Goal: Information Seeking & Learning: Check status

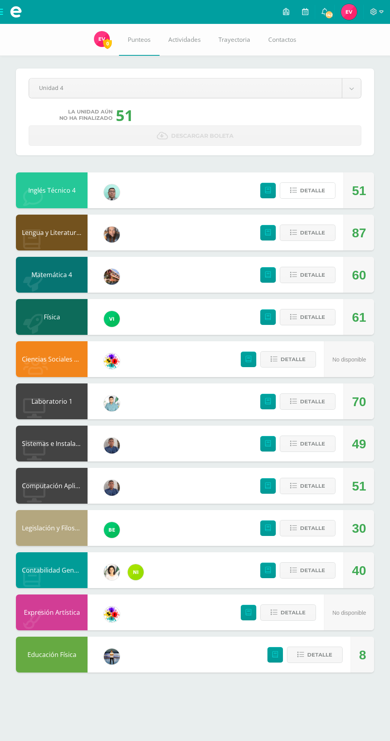
click at [302, 198] on span "Detalle" at bounding box center [312, 190] width 25 height 15
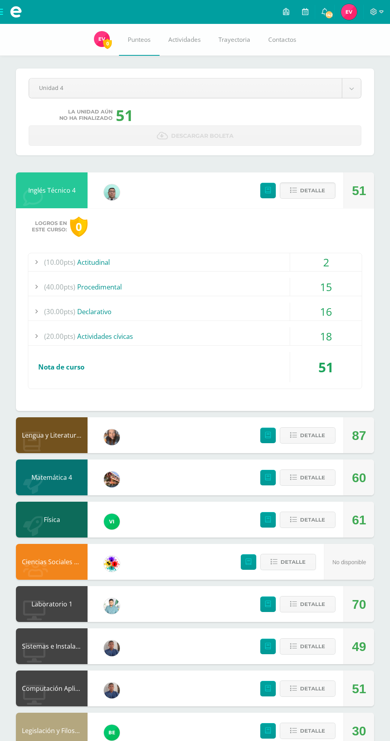
click at [310, 190] on span "Detalle" at bounding box center [312, 190] width 25 height 15
